Goal: Task Accomplishment & Management: Use online tool/utility

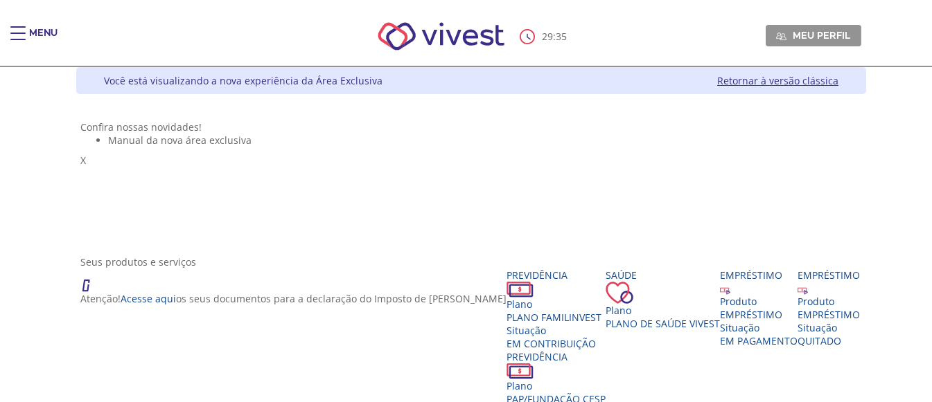
click at [838, 83] on link "Retornar à versão clássica" at bounding box center [777, 80] width 121 height 13
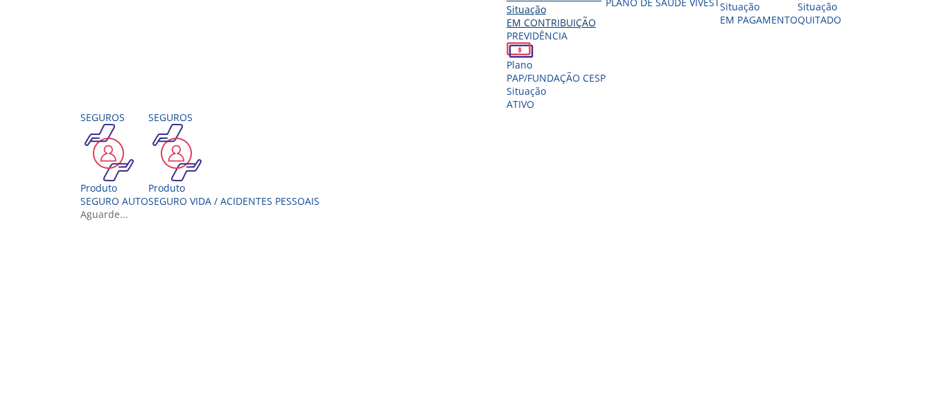
scroll to position [346, 0]
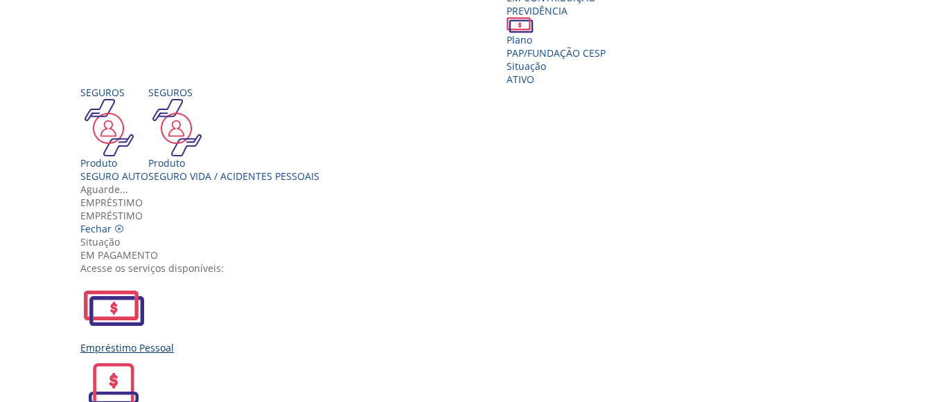
click at [277, 275] on div "Empréstimo Pessoal" at bounding box center [470, 315] width 781 height 80
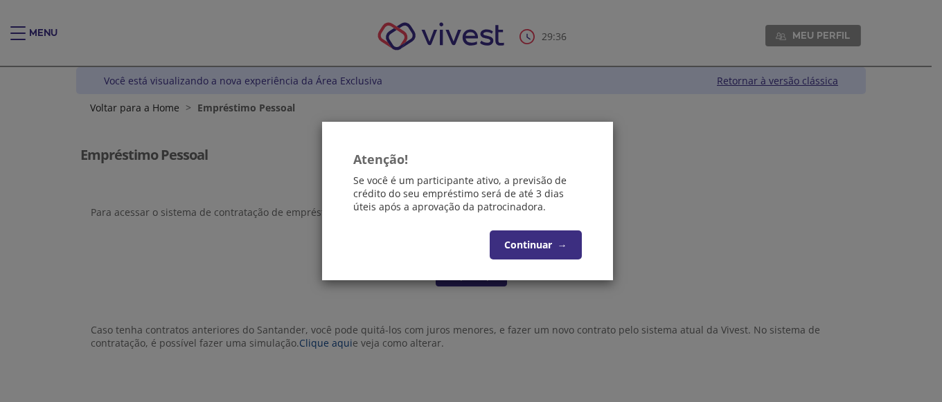
click at [539, 240] on button "Continuar →" at bounding box center [536, 245] width 92 height 29
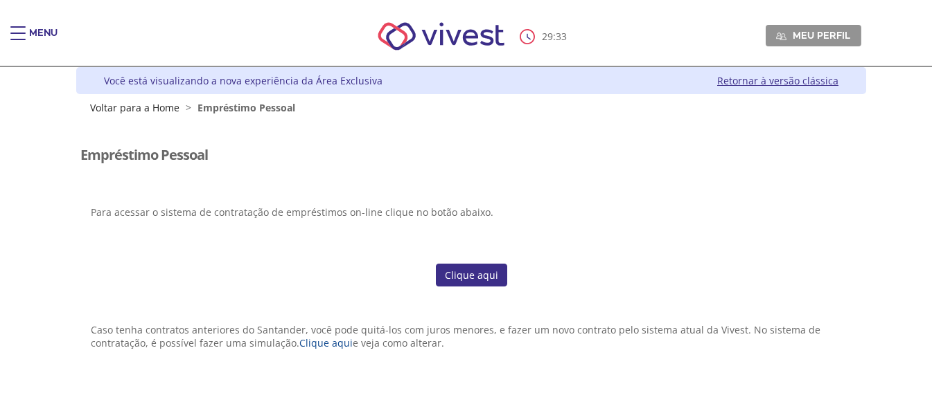
click at [472, 277] on link "Clique aqui" at bounding box center [471, 276] width 71 height 24
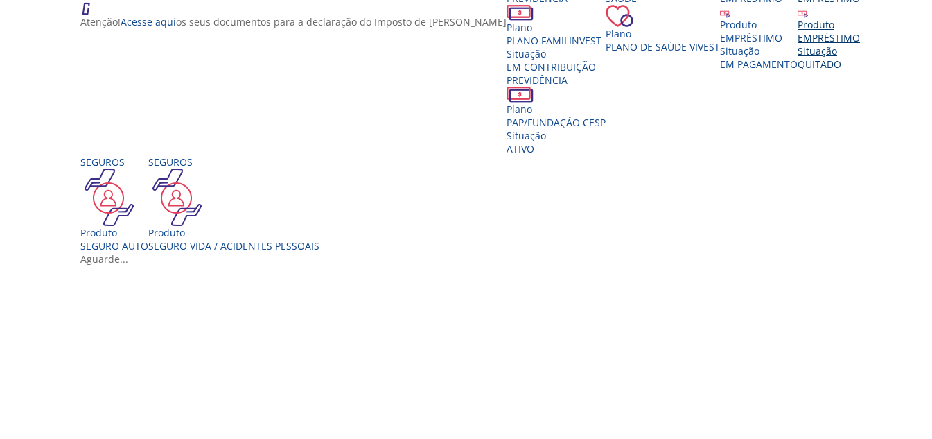
scroll to position [208, 0]
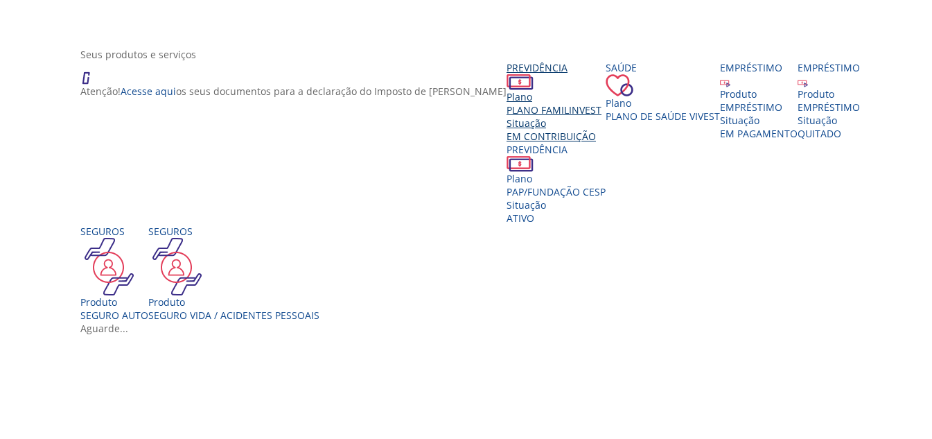
click at [506, 116] on span "PLANO FAMILINVEST" at bounding box center [553, 109] width 95 height 13
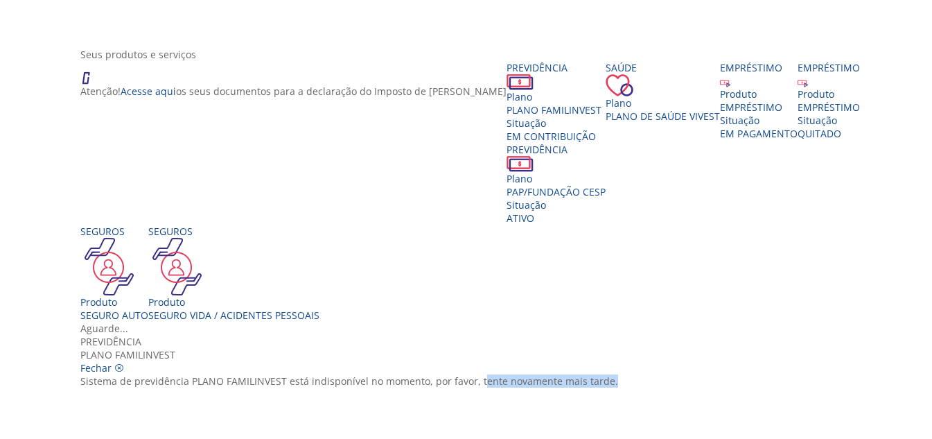
drag, startPoint x: 350, startPoint y: 181, endPoint x: 567, endPoint y: 168, distance: 217.2
click at [518, 374] on span "Sistema de previdência PLANO FAMILINVEST está indisponível no momento, por favo…" at bounding box center [349, 380] width 538 height 13
click at [583, 335] on div "Previdência PLANO FAMILINVEST [GEOGRAPHIC_DATA] Sistema de previdência PLANO FA…" at bounding box center [470, 361] width 781 height 53
click at [124, 361] on link "Fechar" at bounding box center [102, 367] width 44 height 13
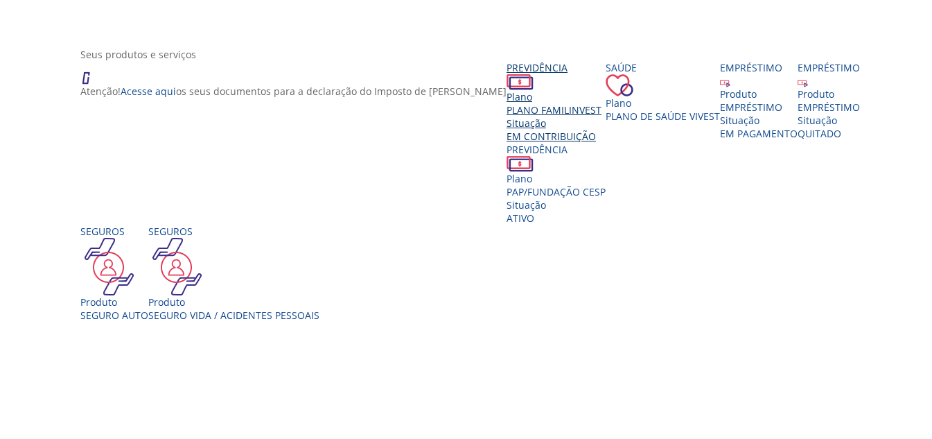
click at [506, 116] on span "PLANO FAMILINVEST" at bounding box center [553, 109] width 95 height 13
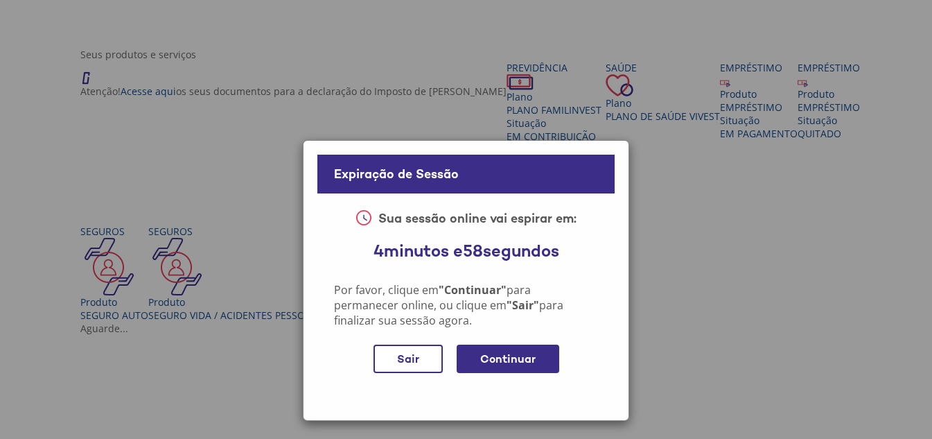
click at [495, 362] on div "Continuar" at bounding box center [508, 358] width 103 height 28
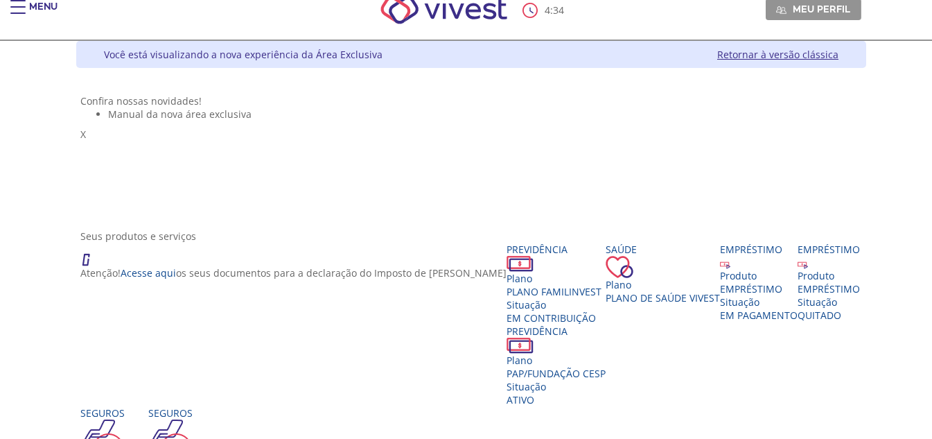
scroll to position [0, 0]
